Goal: Transaction & Acquisition: Purchase product/service

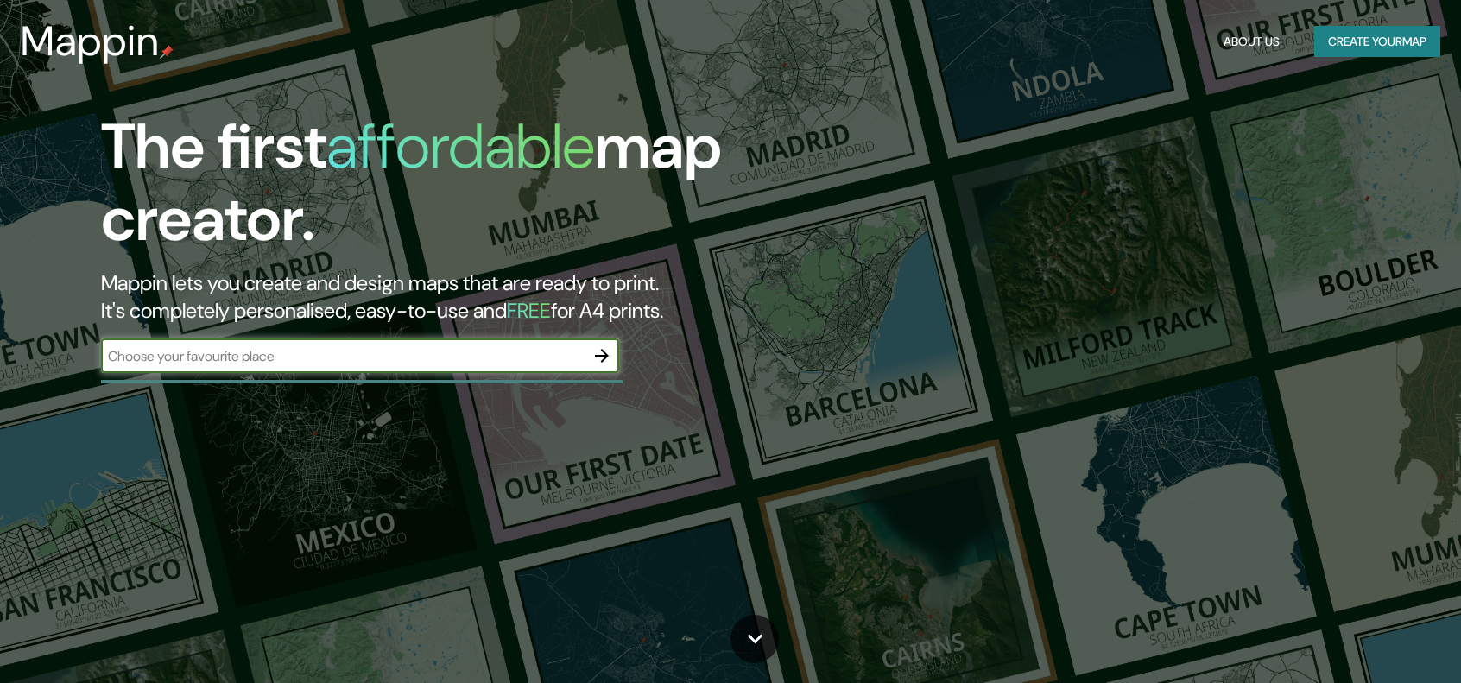
click at [1373, 35] on button "Create your map" at bounding box center [1377, 42] width 126 height 32
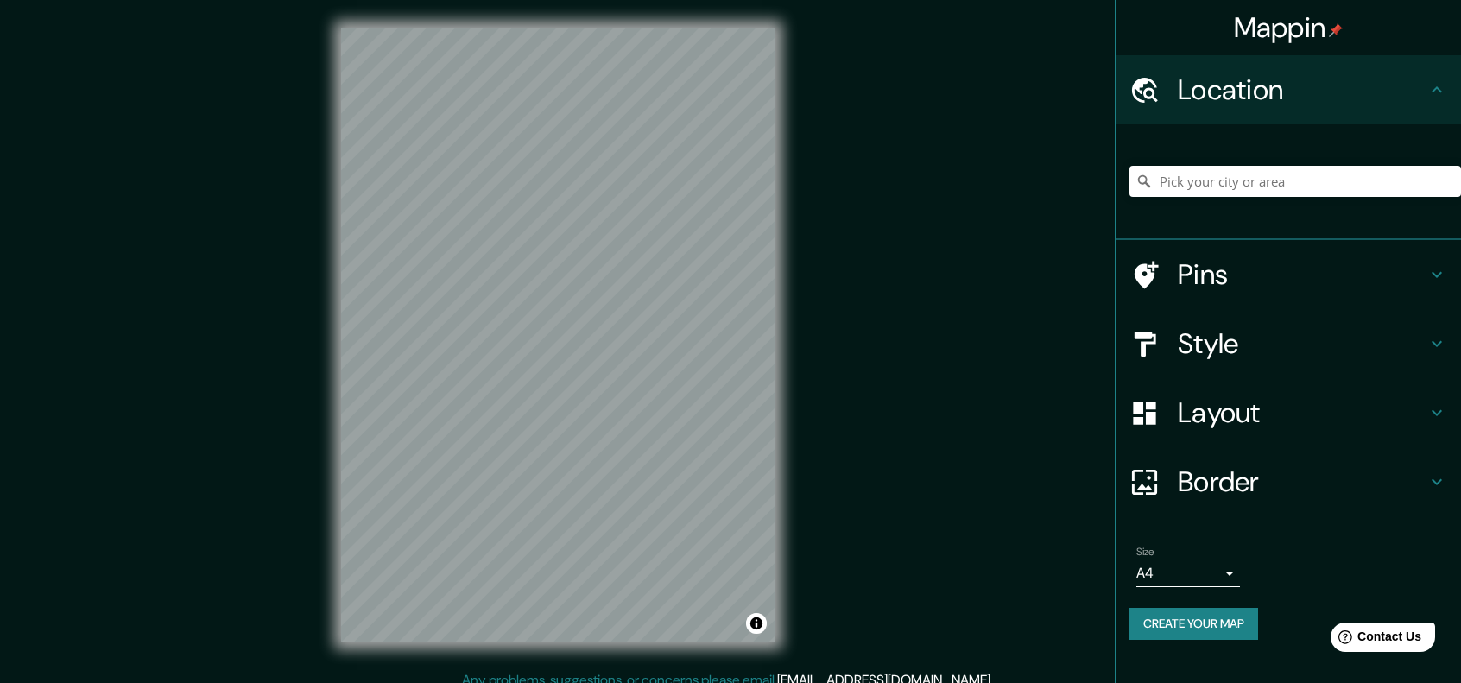
click at [1192, 359] on h4 "Style" at bounding box center [1302, 343] width 249 height 35
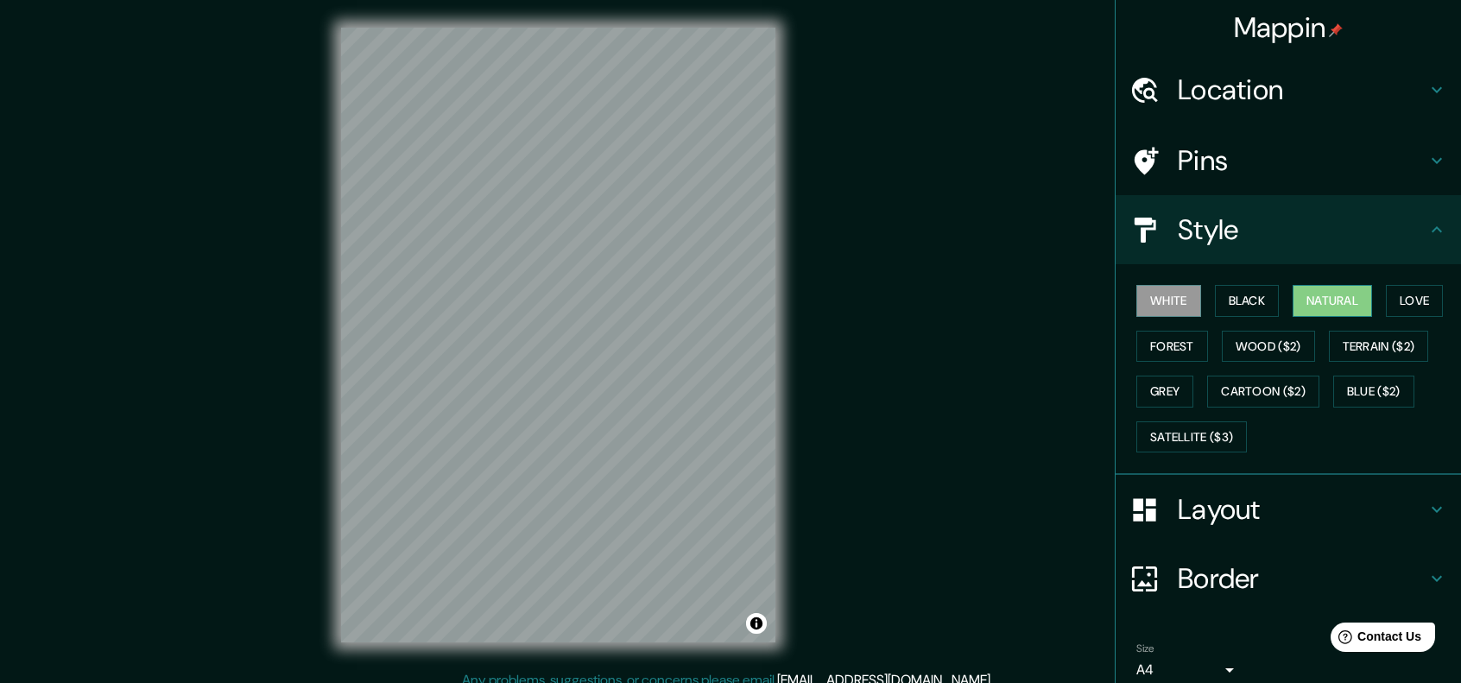
click at [1308, 292] on button "Natural" at bounding box center [1331, 301] width 79 height 32
click at [1296, 70] on div "Location" at bounding box center [1287, 89] width 345 height 69
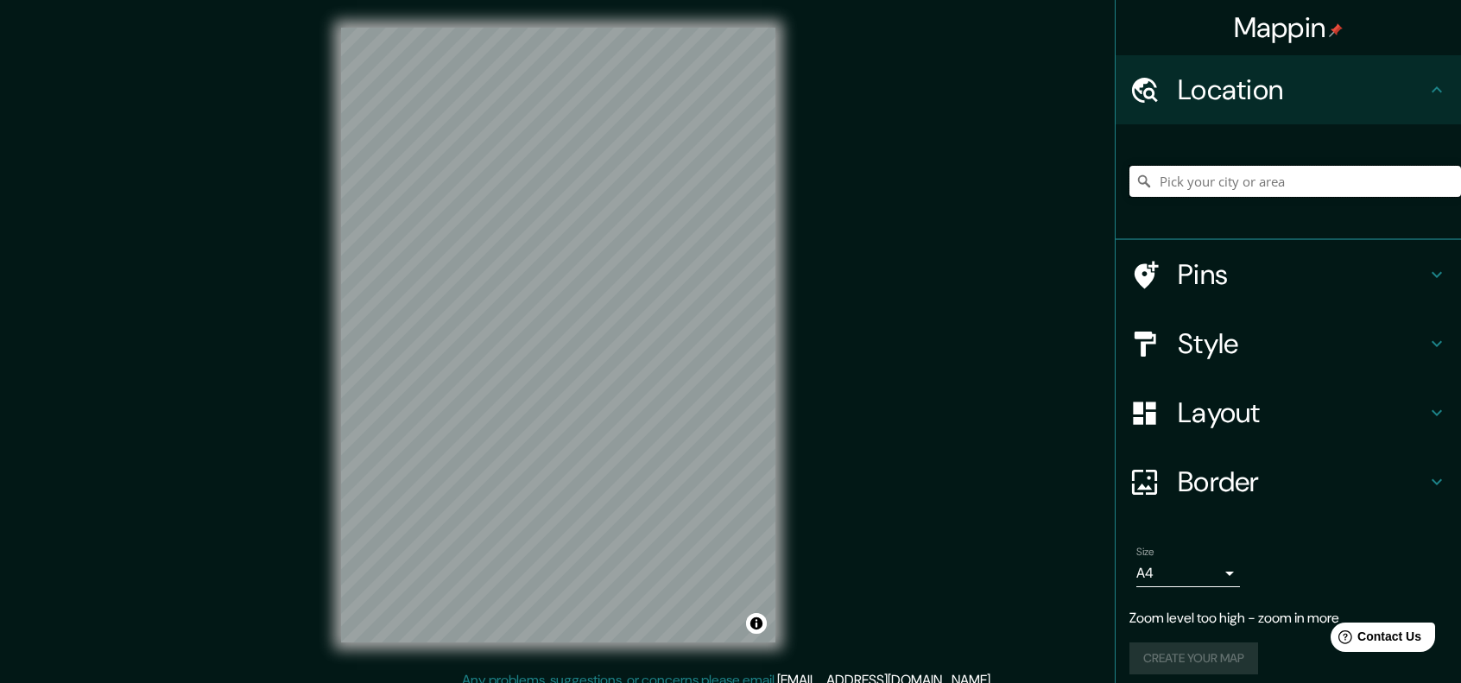
click at [1228, 177] on input "Pick your city or area" at bounding box center [1295, 181] width 332 height 31
type input "merida"
click at [1135, 186] on icon at bounding box center [1143, 181] width 17 height 17
click at [1223, 186] on input "merida" at bounding box center [1295, 181] width 332 height 31
click at [1248, 162] on div "merida" at bounding box center [1295, 181] width 332 height 86
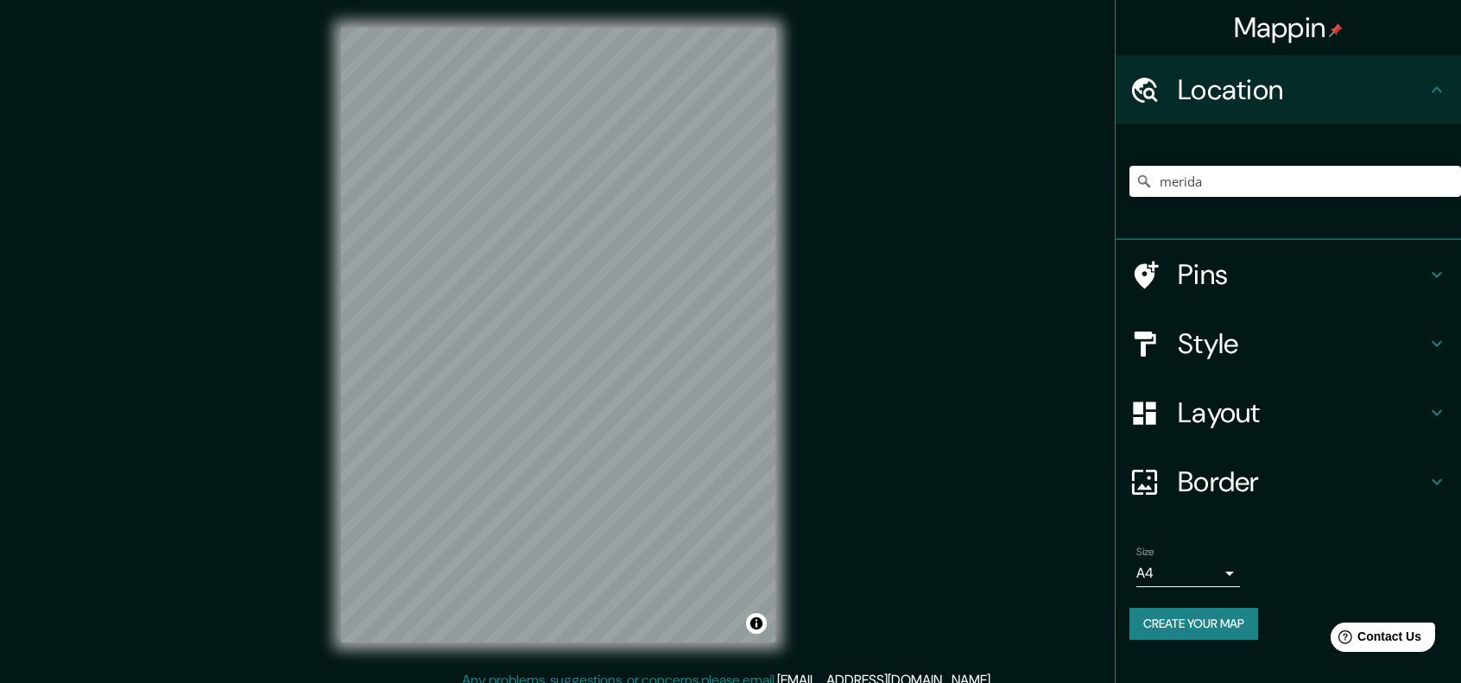
click at [1166, 344] on div at bounding box center [1153, 344] width 48 height 30
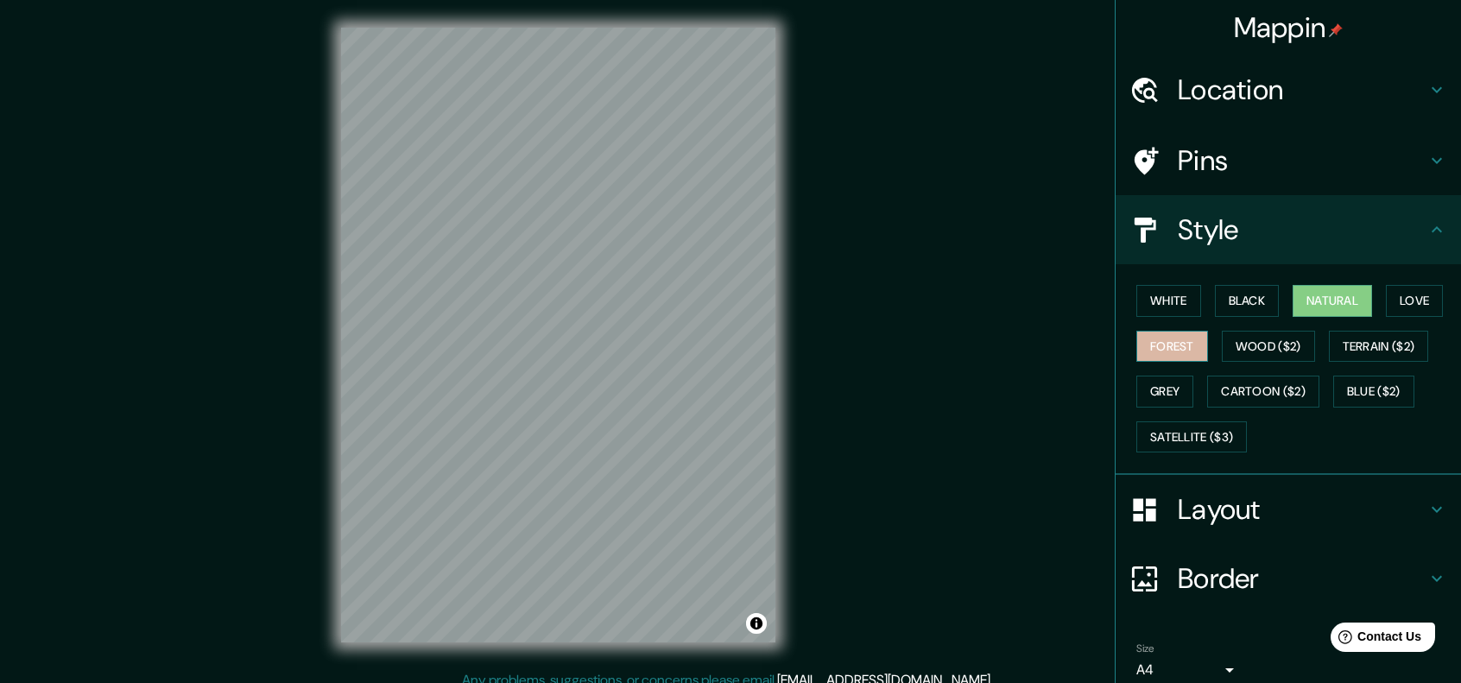
click at [1187, 346] on button "Forest" at bounding box center [1172, 347] width 72 height 32
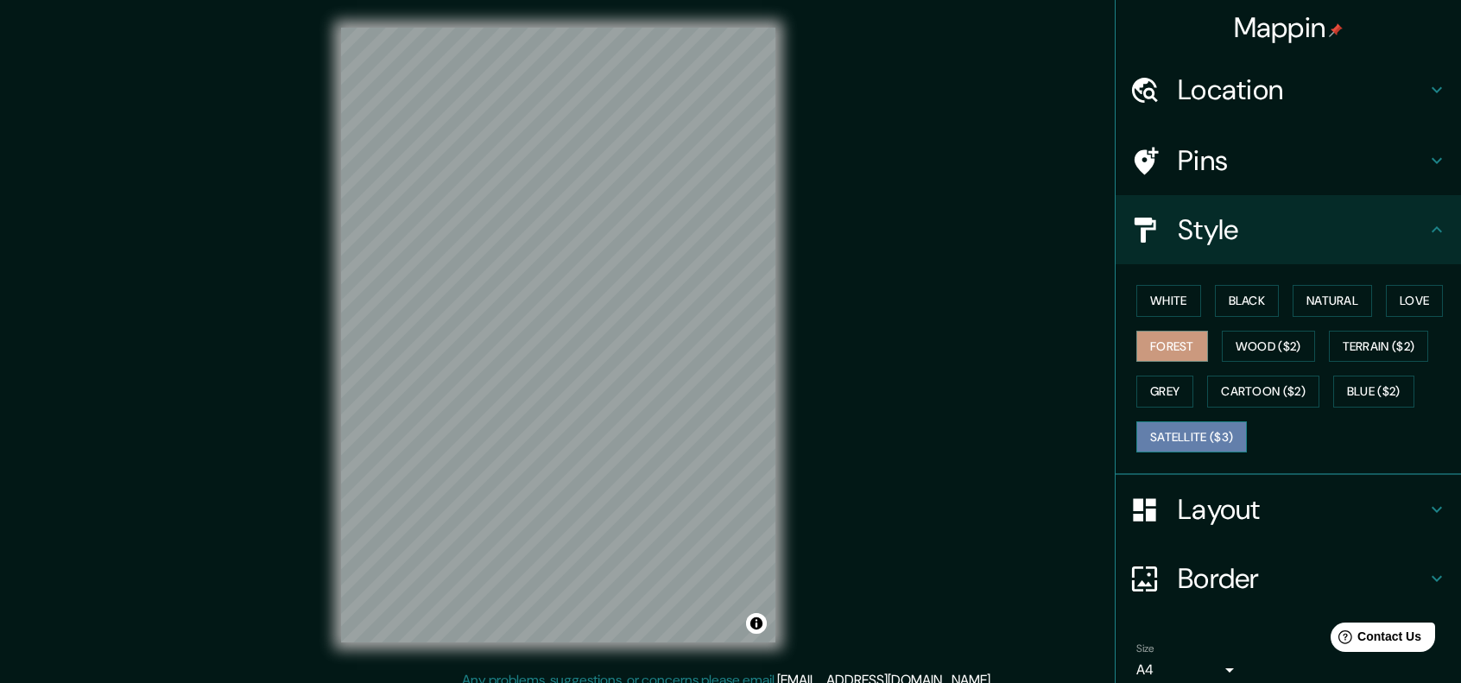
click at [1202, 424] on button "Satellite ($3)" at bounding box center [1191, 437] width 111 height 32
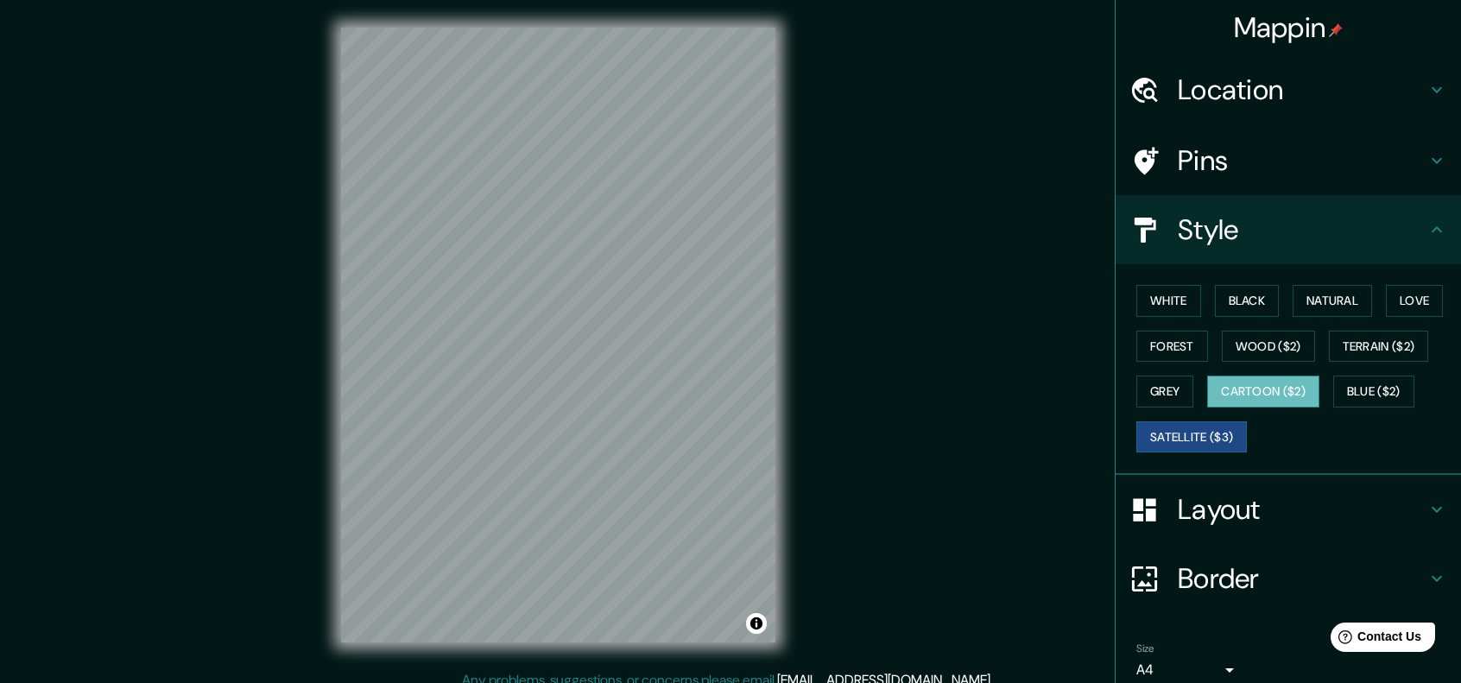
click at [1272, 400] on button "Cartoon ($2)" at bounding box center [1263, 392] width 112 height 32
click at [1345, 346] on button "Terrain ($2)" at bounding box center [1379, 347] width 100 height 32
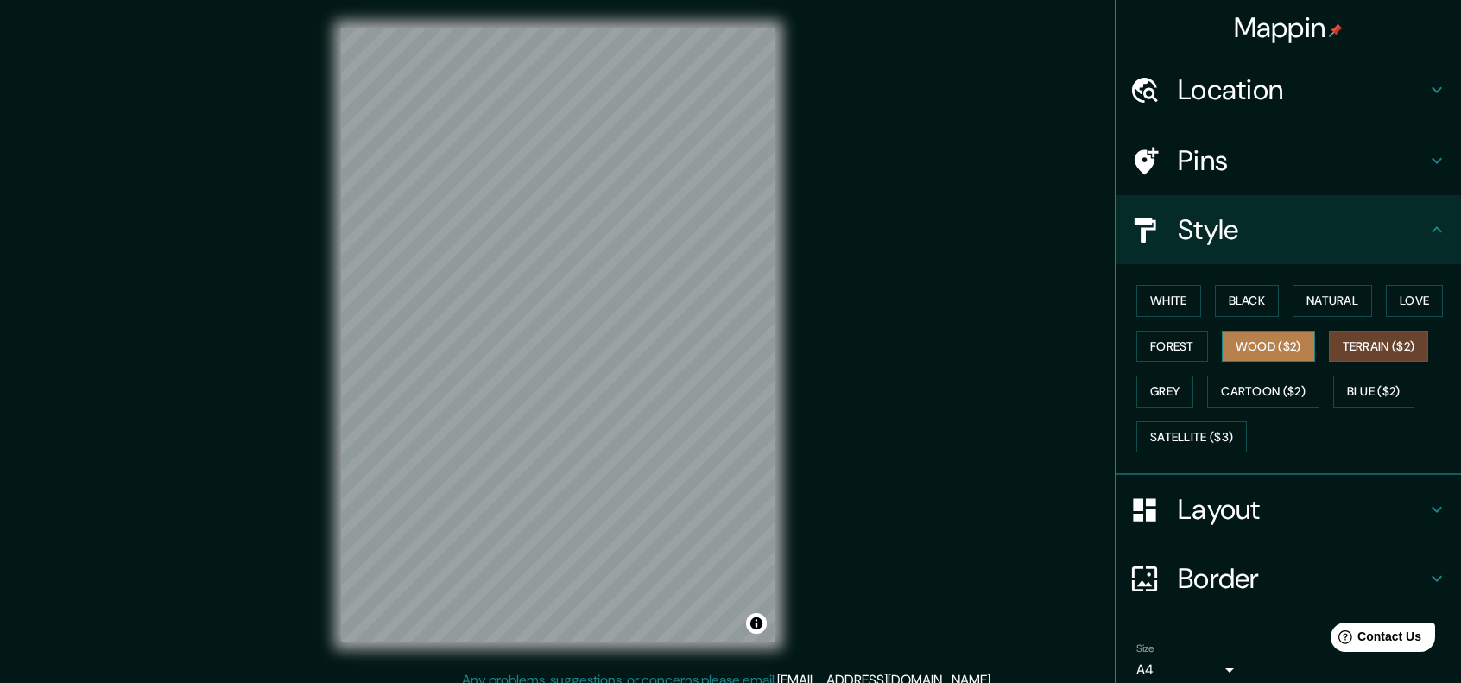
click at [1241, 351] on button "Wood ($2)" at bounding box center [1268, 347] width 93 height 32
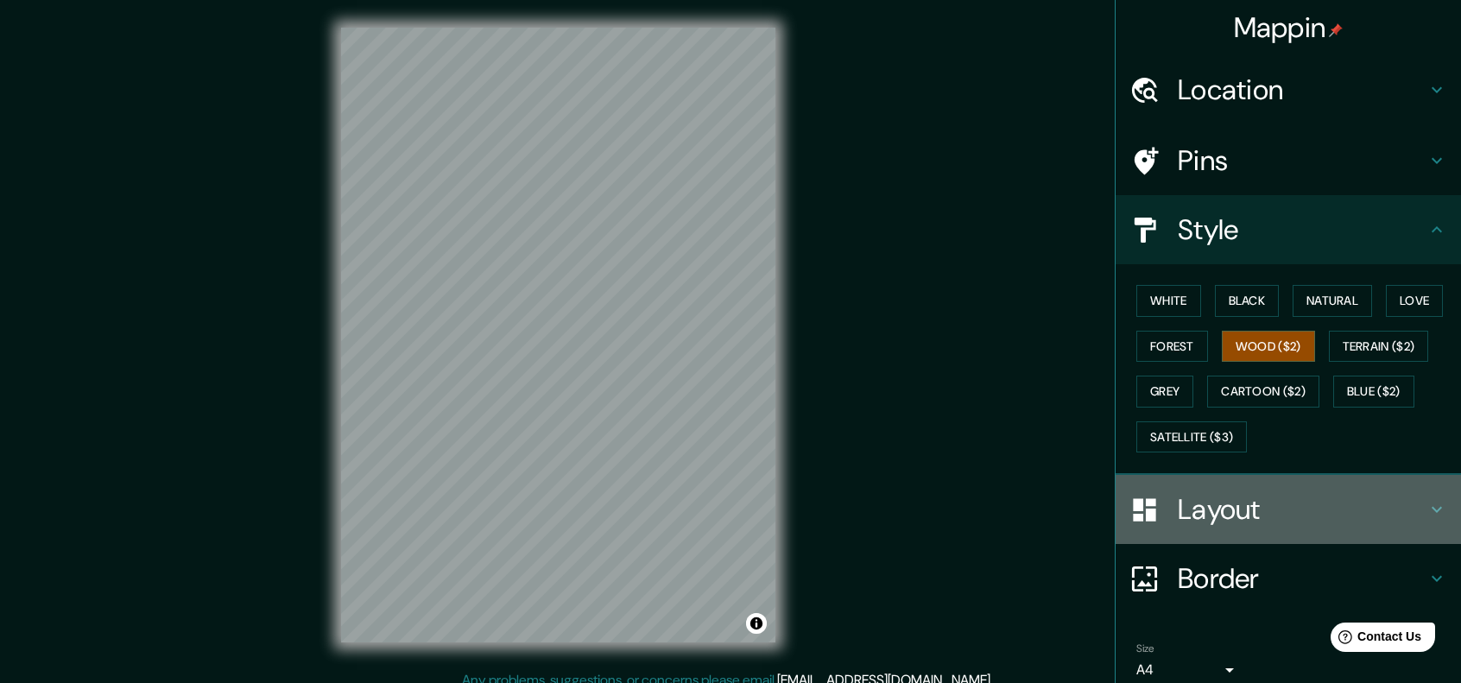
click at [1214, 477] on div "Layout" at bounding box center [1287, 509] width 345 height 69
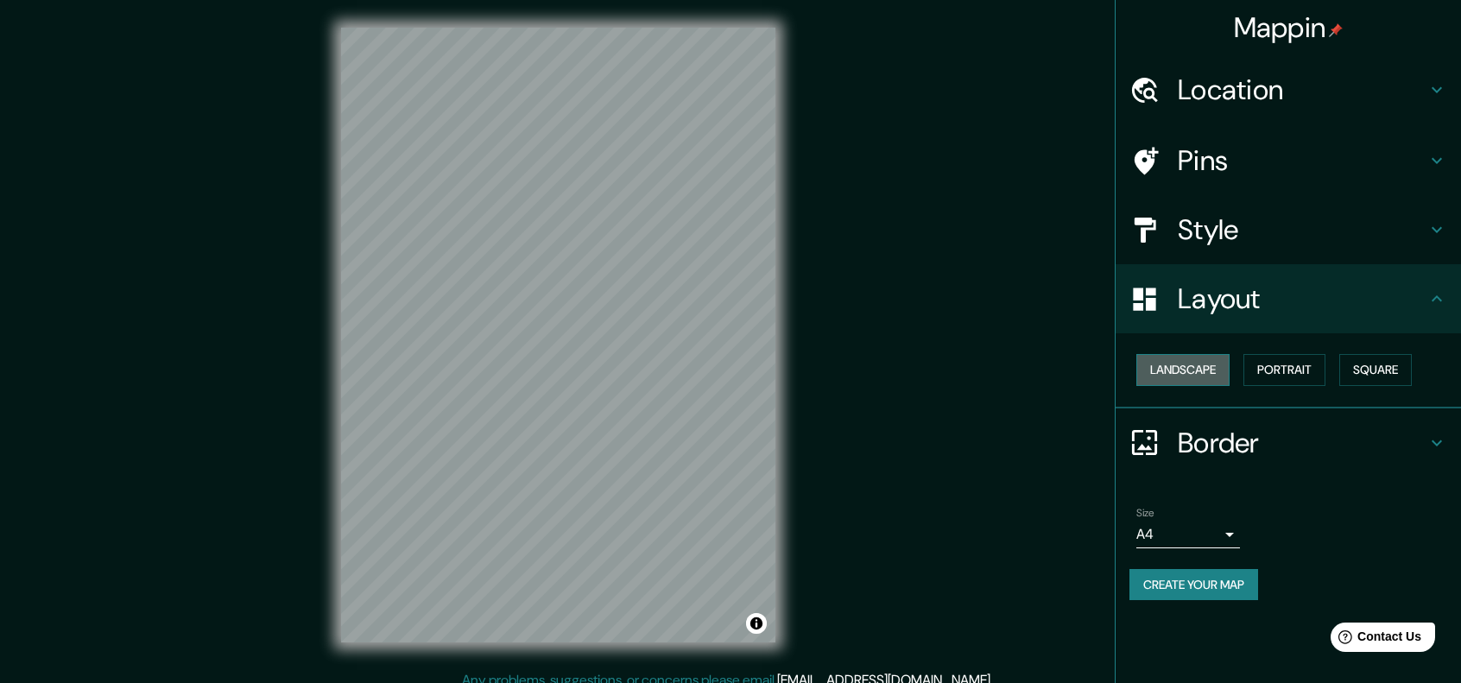
click at [1194, 367] on button "Landscape" at bounding box center [1182, 370] width 93 height 32
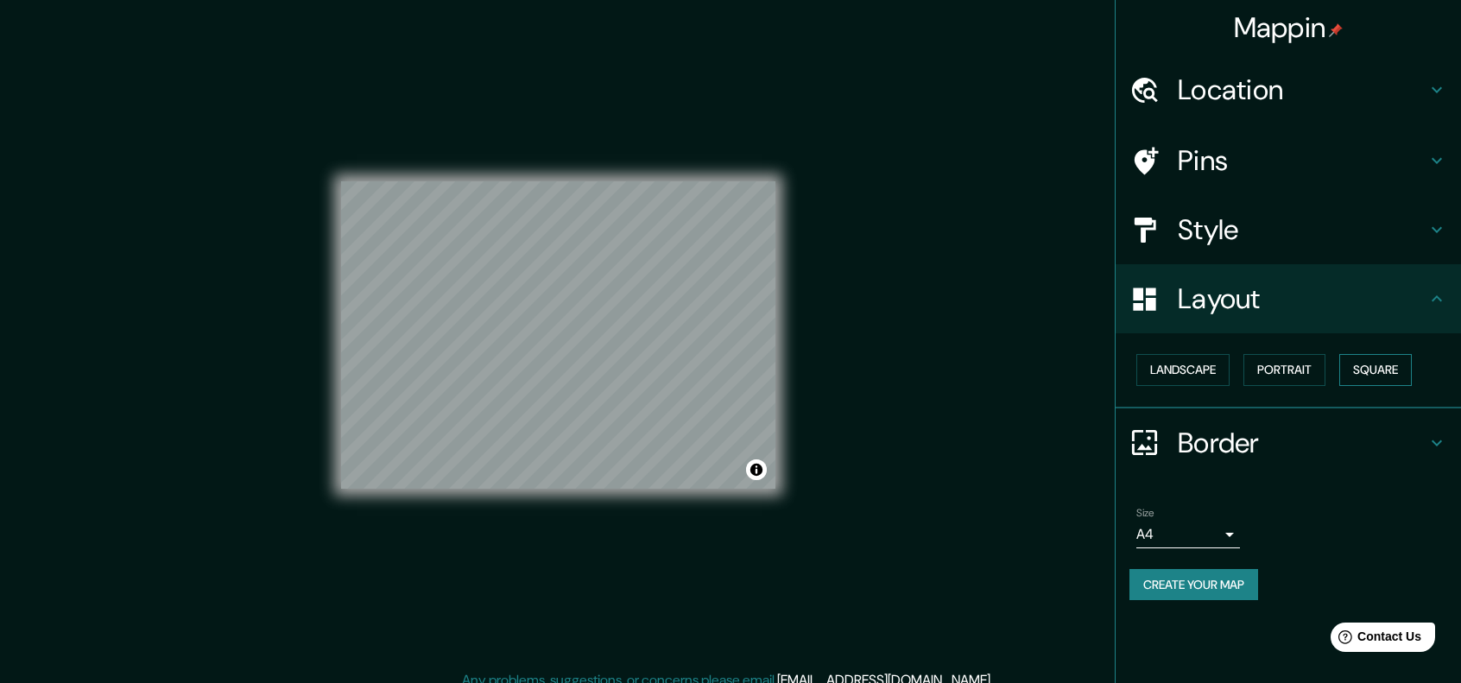
click at [1369, 377] on button "Square" at bounding box center [1375, 370] width 73 height 32
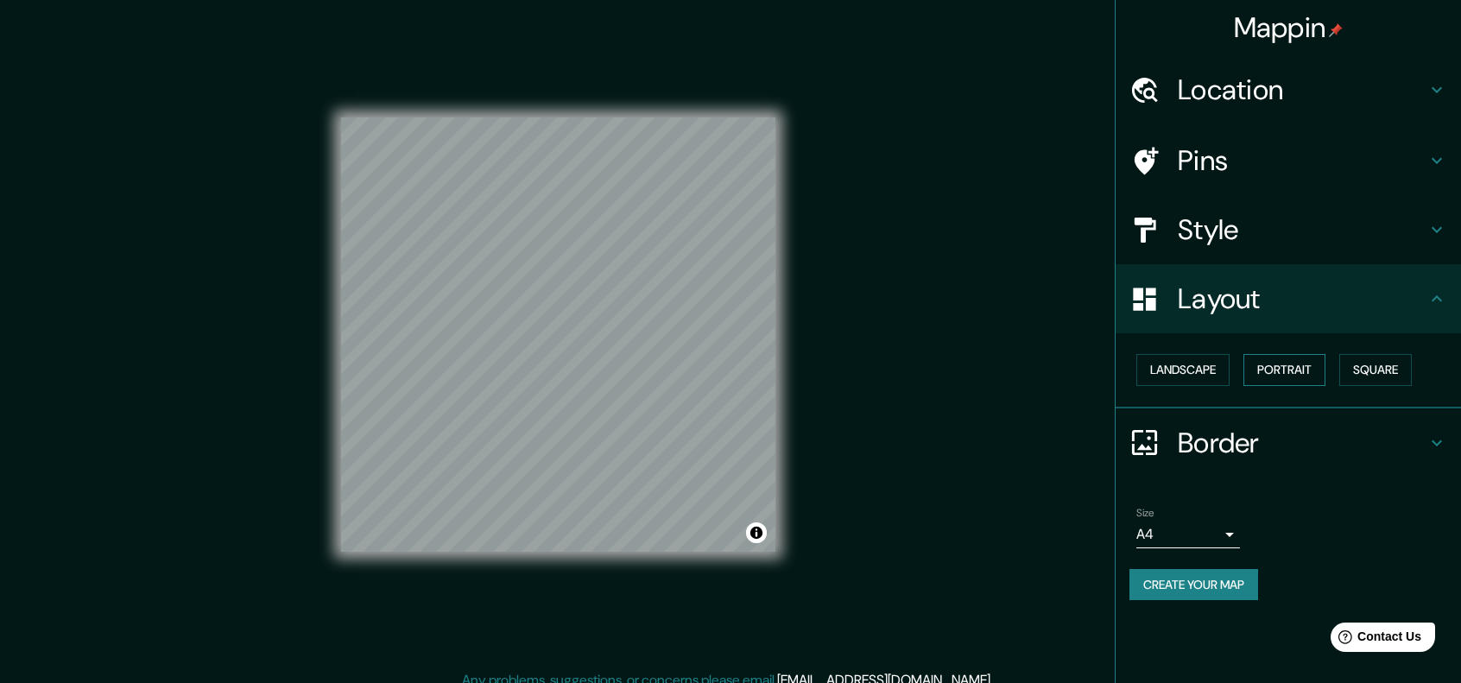
click at [1257, 366] on button "Portrait" at bounding box center [1284, 370] width 82 height 32
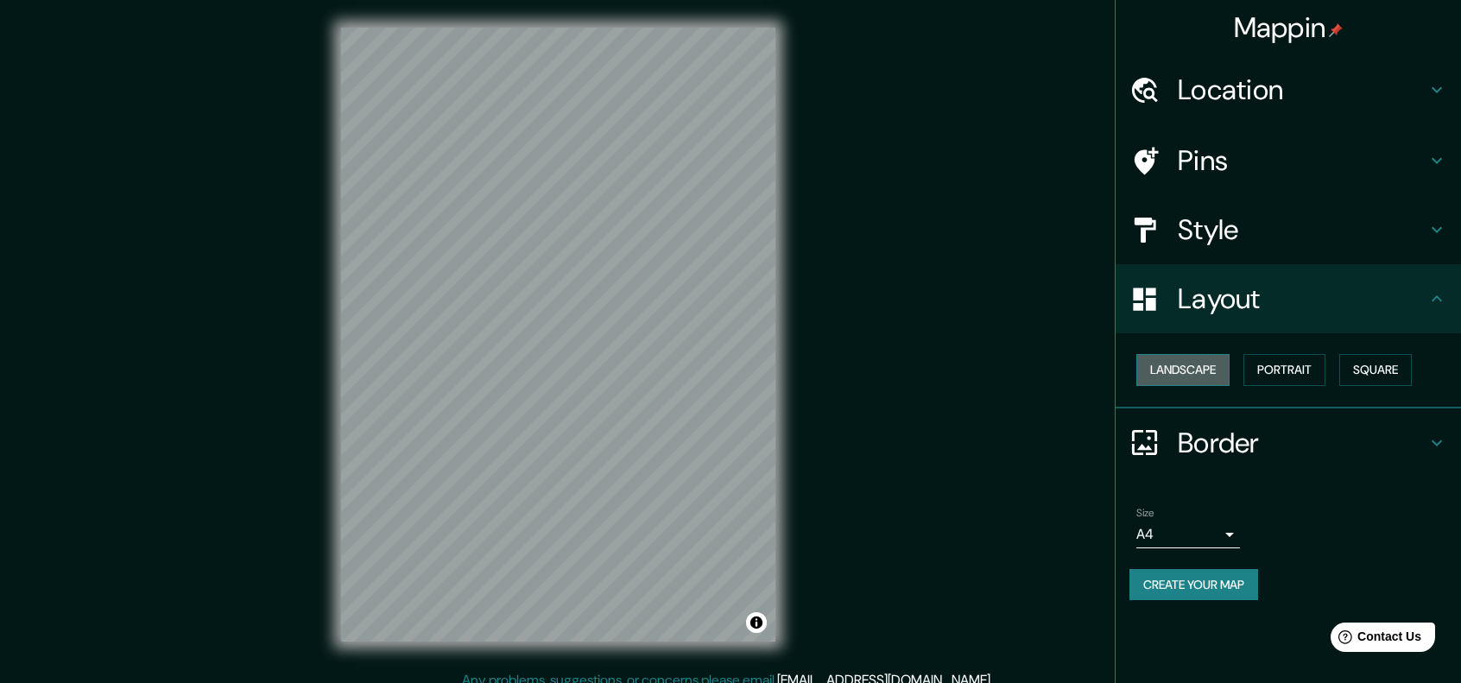
click at [1183, 372] on button "Landscape" at bounding box center [1182, 370] width 93 height 32
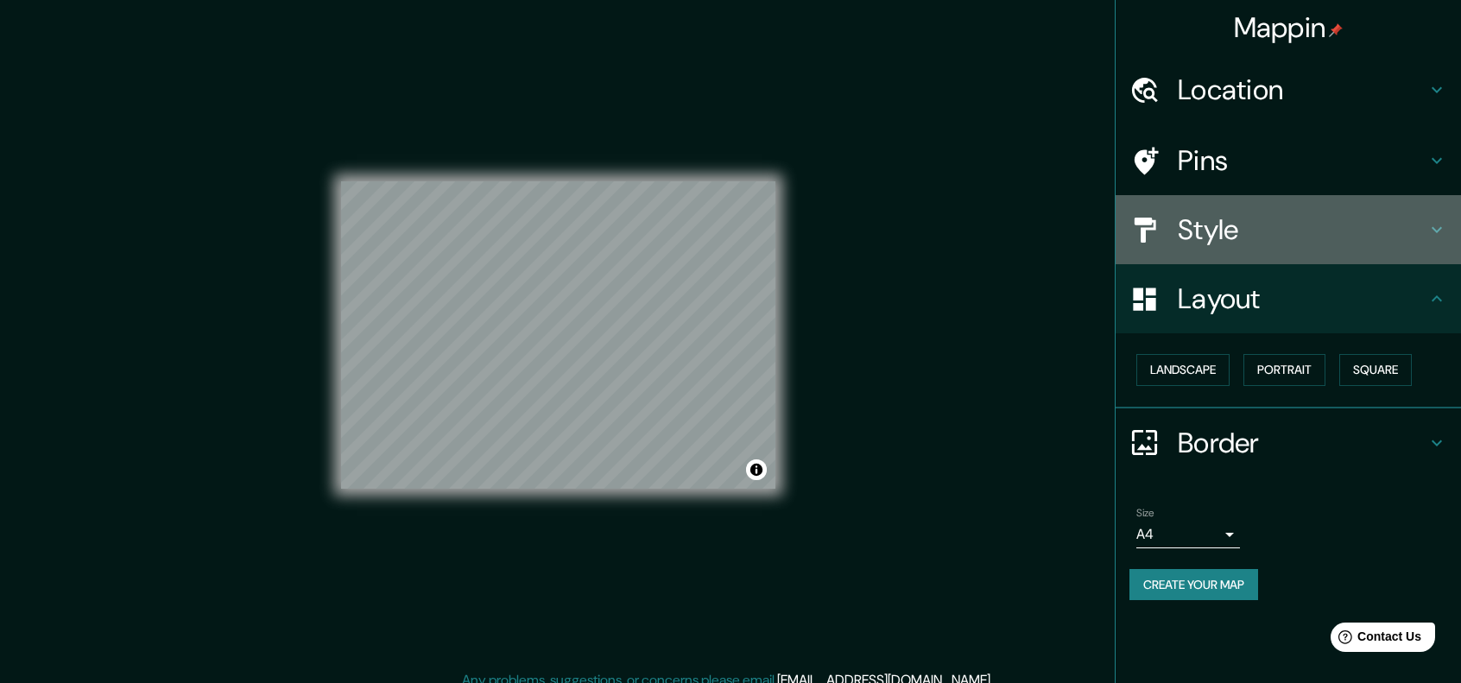
click at [1227, 224] on h4 "Style" at bounding box center [1302, 229] width 249 height 35
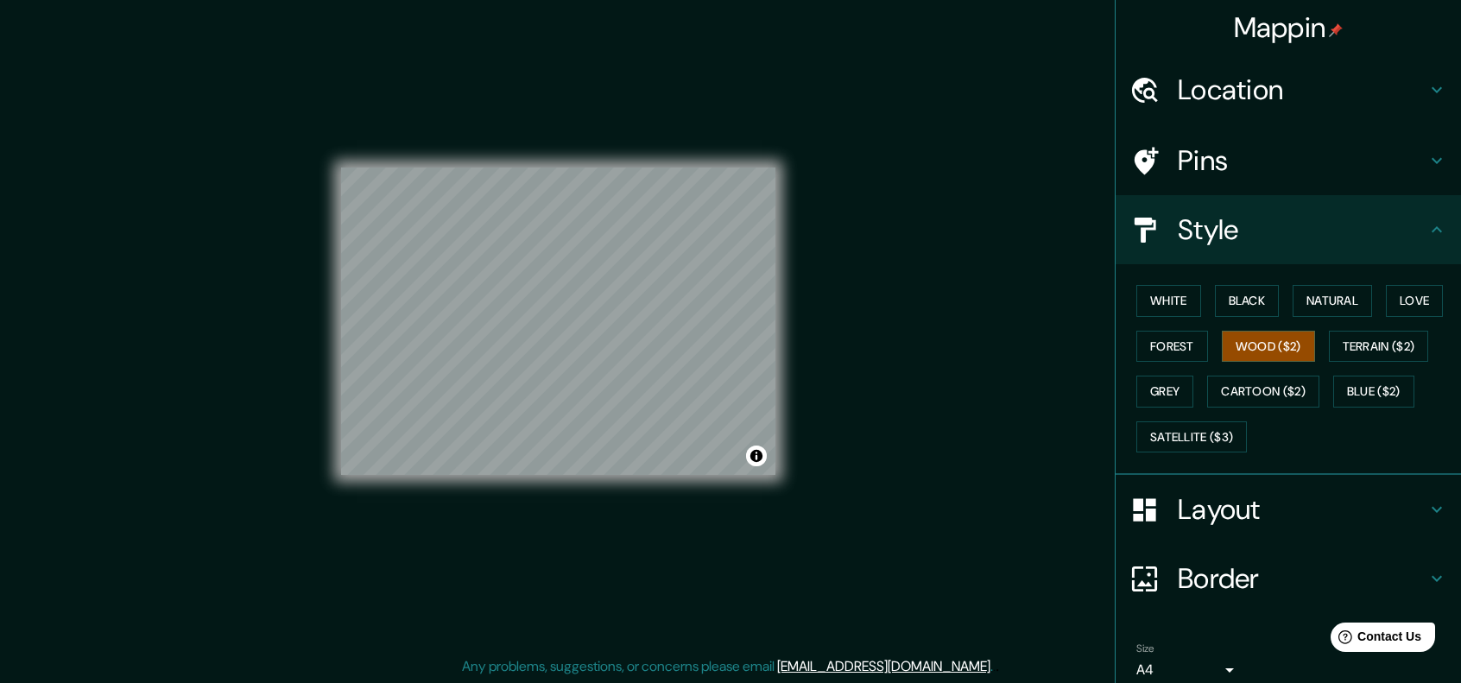
scroll to position [71, 0]
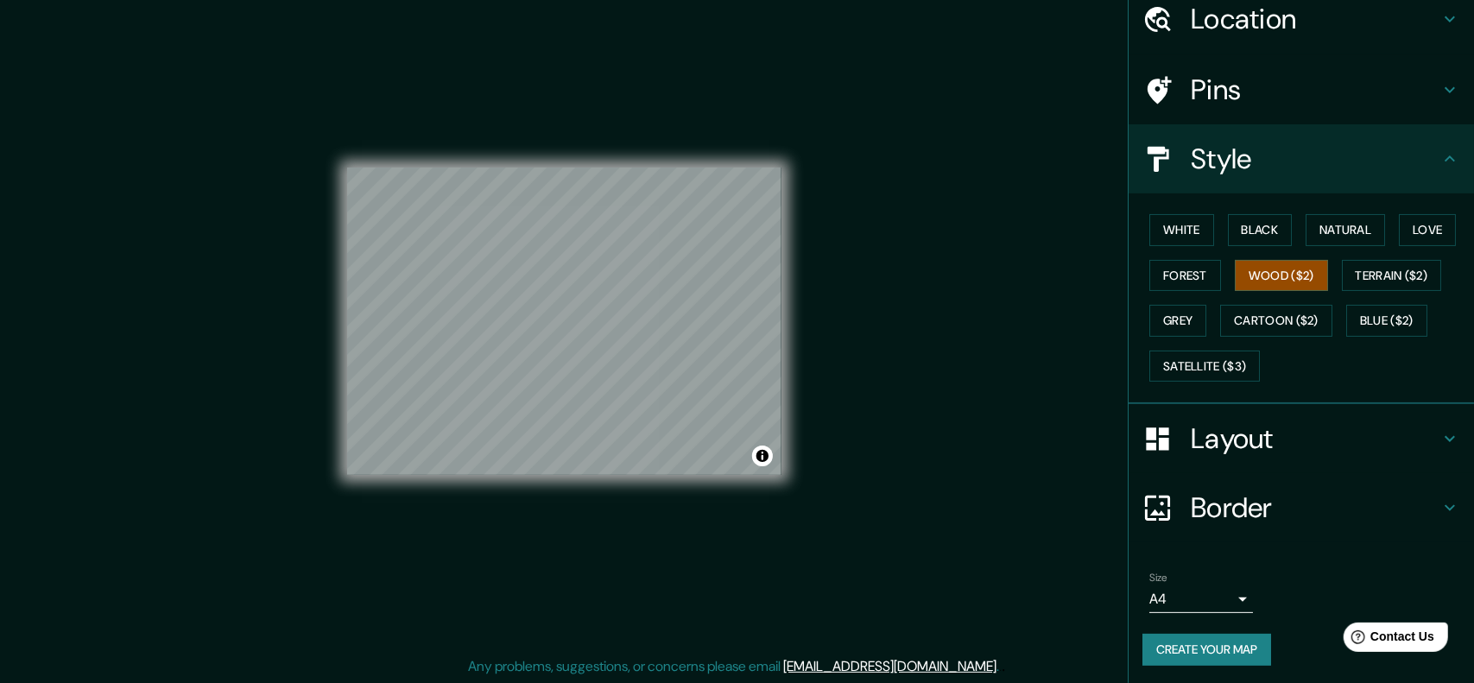
click at [1180, 594] on body "Mappin Location merida Pins Style White Black Natural Love Forest Wood ($2) Ter…" at bounding box center [737, 327] width 1474 height 683
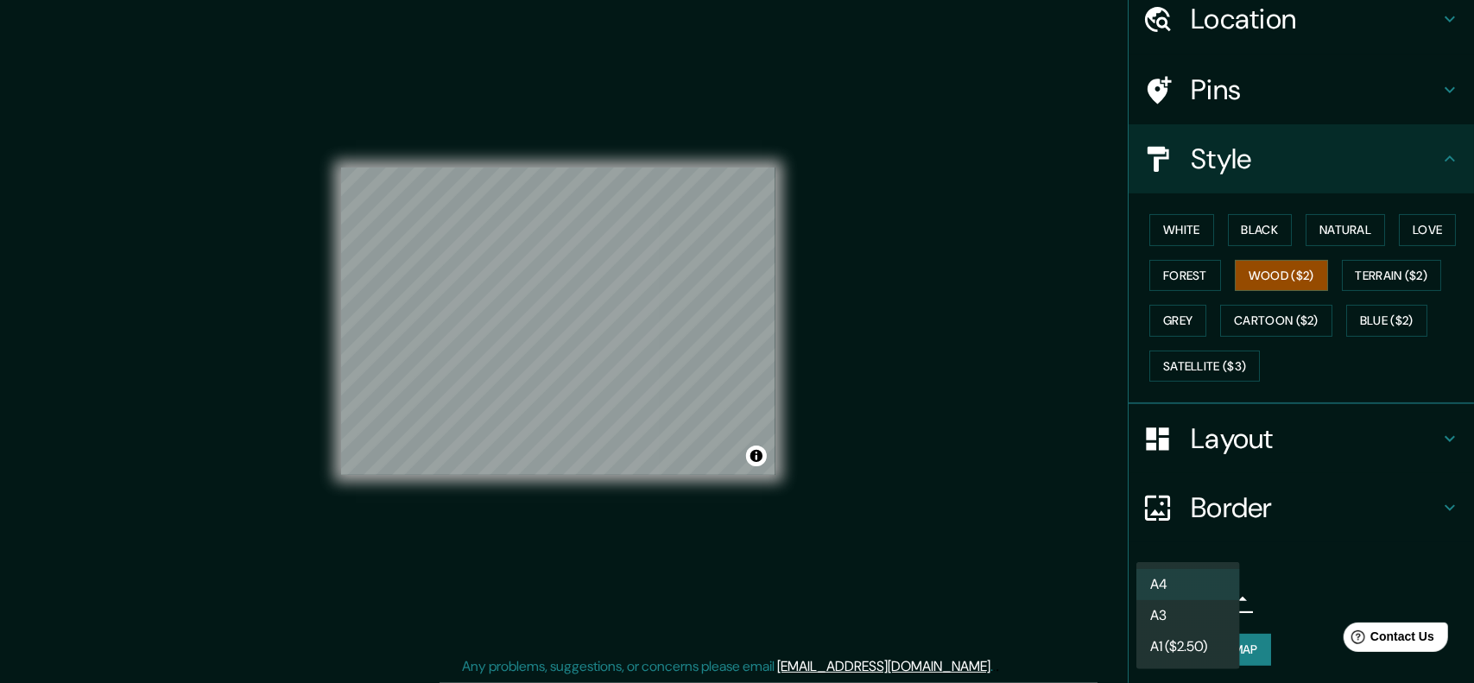
click at [1344, 571] on div at bounding box center [737, 341] width 1474 height 683
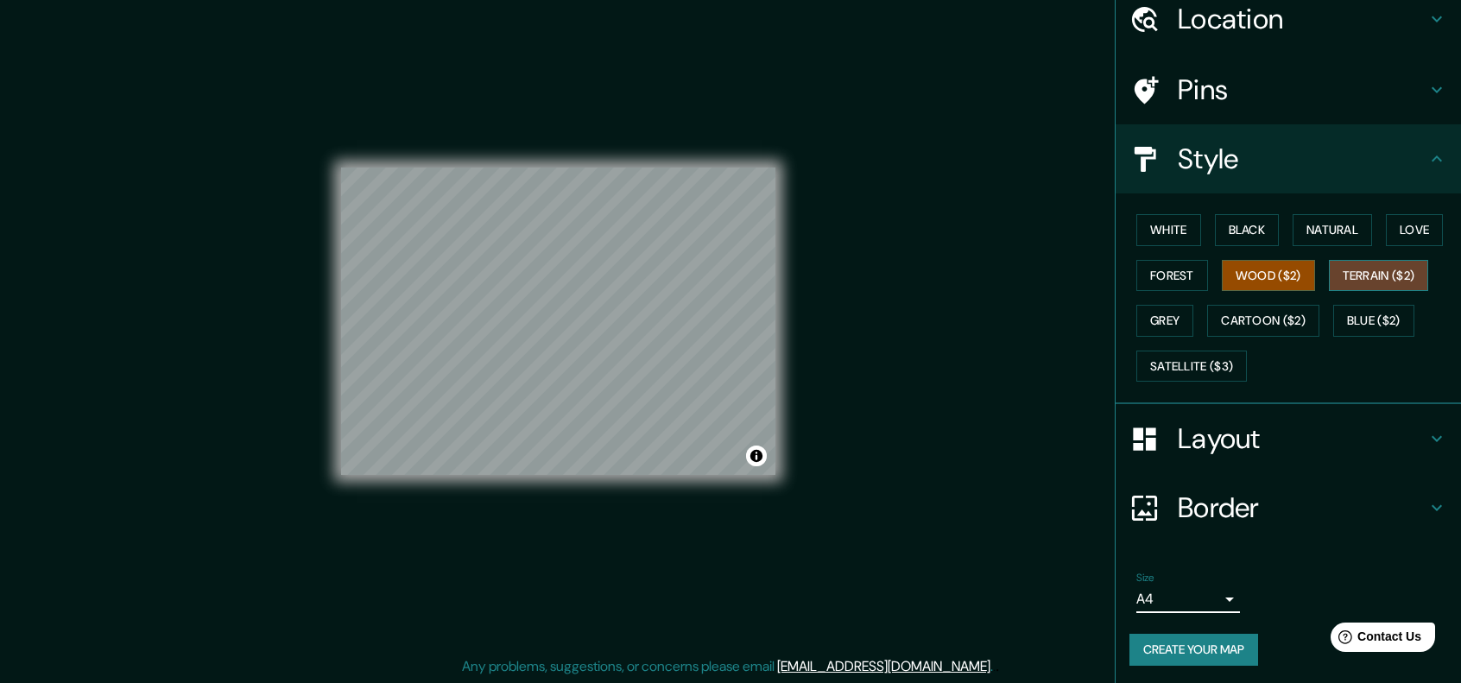
click at [1359, 277] on button "Terrain ($2)" at bounding box center [1379, 276] width 100 height 32
drag, startPoint x: 1259, startPoint y: 236, endPoint x: 1227, endPoint y: 239, distance: 32.1
click at [1259, 237] on button "Black" at bounding box center [1247, 230] width 65 height 32
click at [1136, 224] on button "White" at bounding box center [1168, 230] width 65 height 32
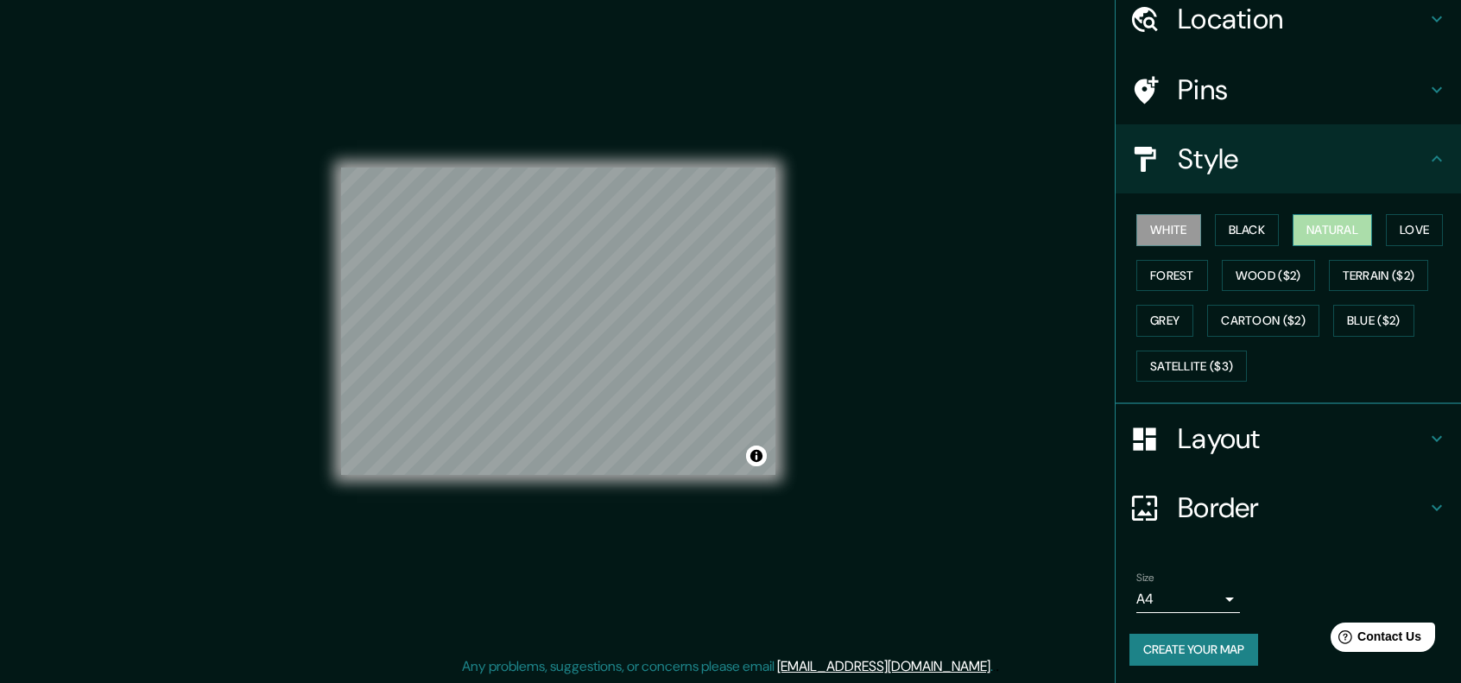
click at [1343, 224] on button "Natural" at bounding box center [1331, 230] width 79 height 32
click at [1404, 223] on button "Love" at bounding box center [1414, 230] width 57 height 32
click at [1343, 222] on button "Natural" at bounding box center [1331, 230] width 79 height 32
click at [835, 403] on div "Mappin Location merida Pins Style White Black Natural Love Forest Wood ($2) Ter…" at bounding box center [730, 335] width 1461 height 698
click at [509, 310] on div at bounding box center [516, 304] width 14 height 14
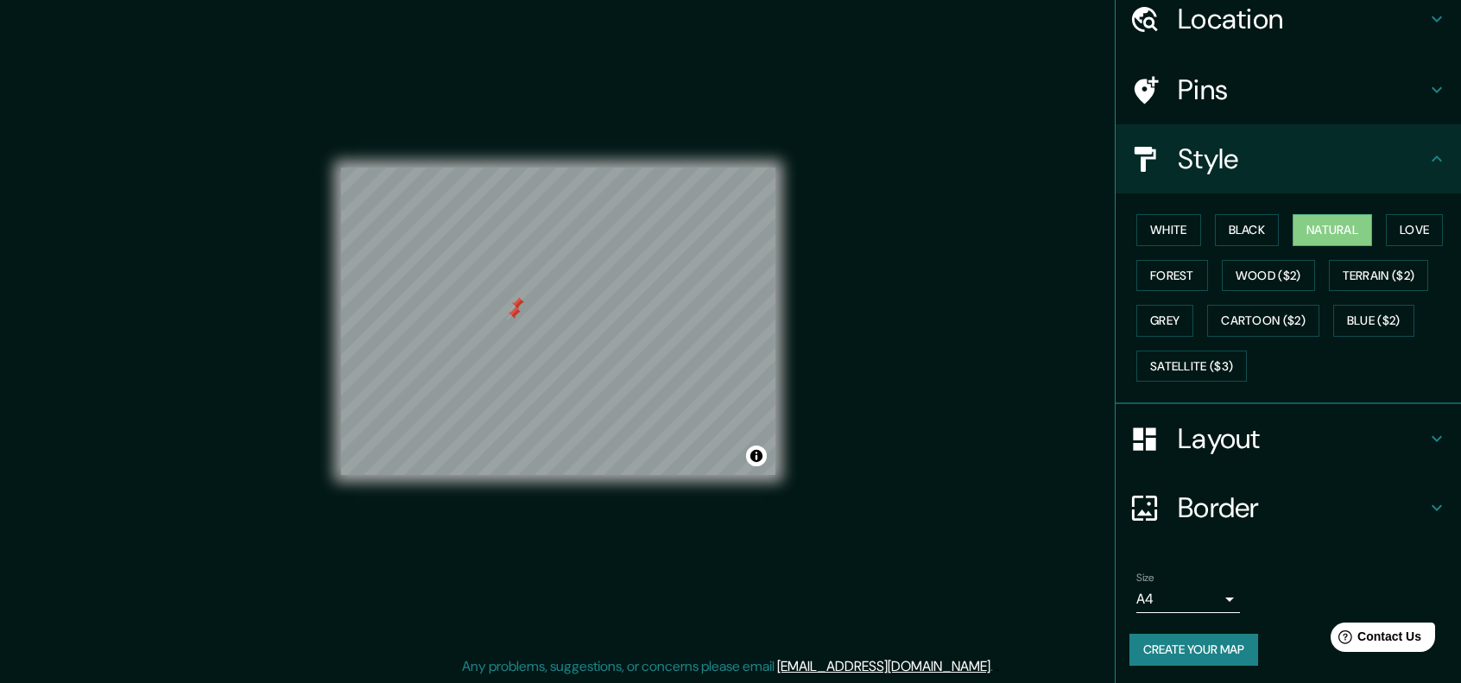
click at [509, 315] on div at bounding box center [514, 314] width 14 height 14
click at [510, 308] on div at bounding box center [517, 304] width 14 height 14
